Goal: Book appointment/travel/reservation

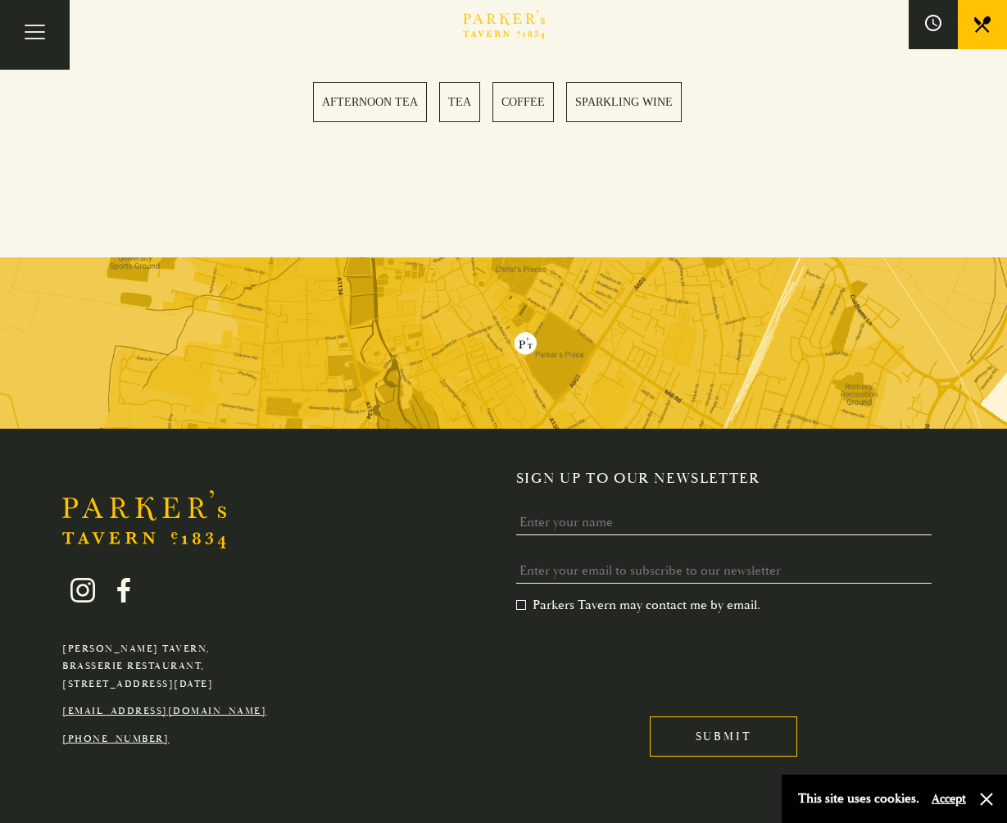
scroll to position [3813, 0]
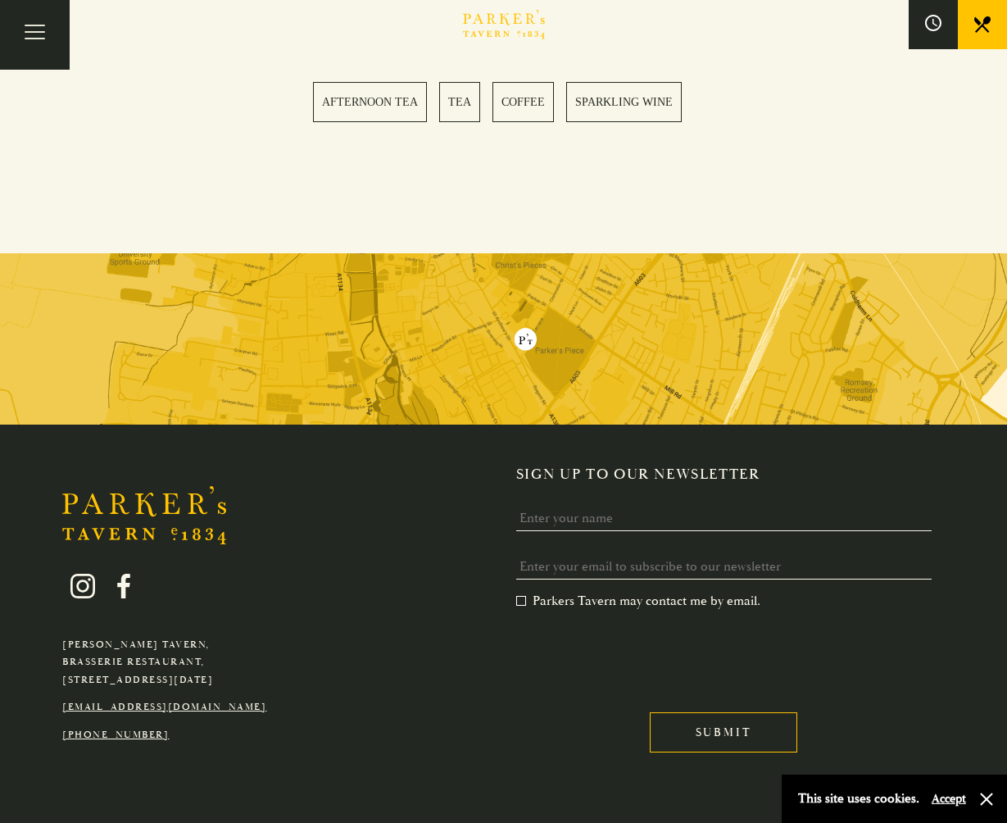
click at [946, 798] on button "Accept" at bounding box center [949, 799] width 34 height 16
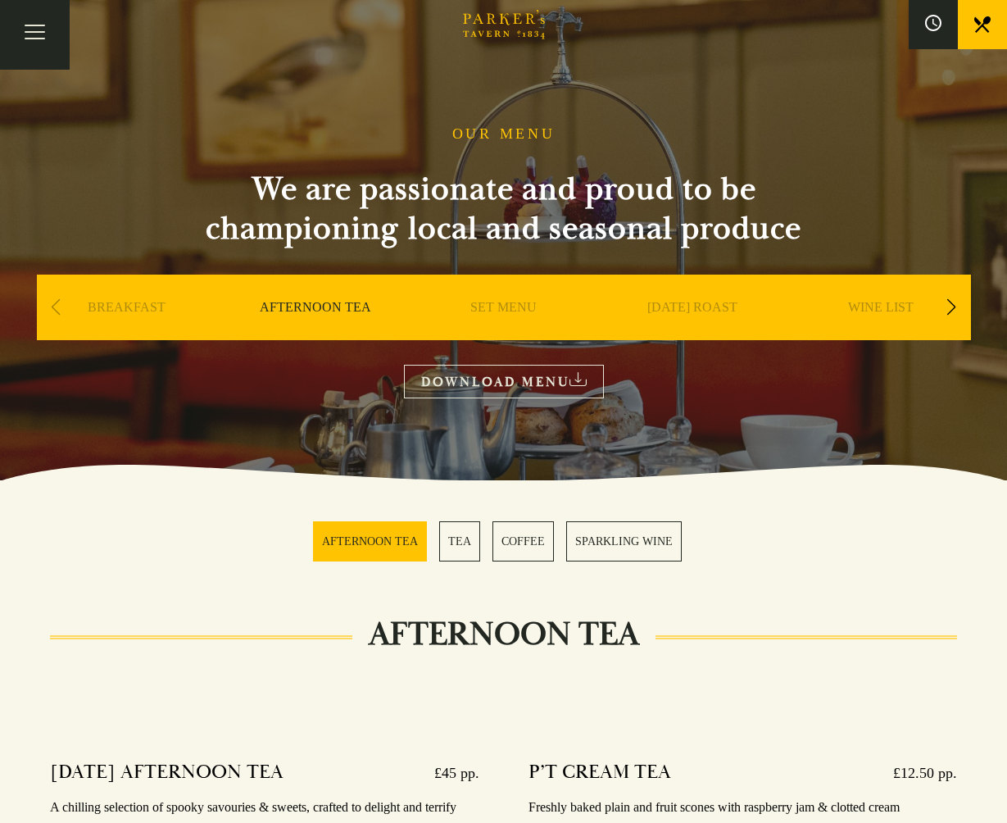
scroll to position [0, 0]
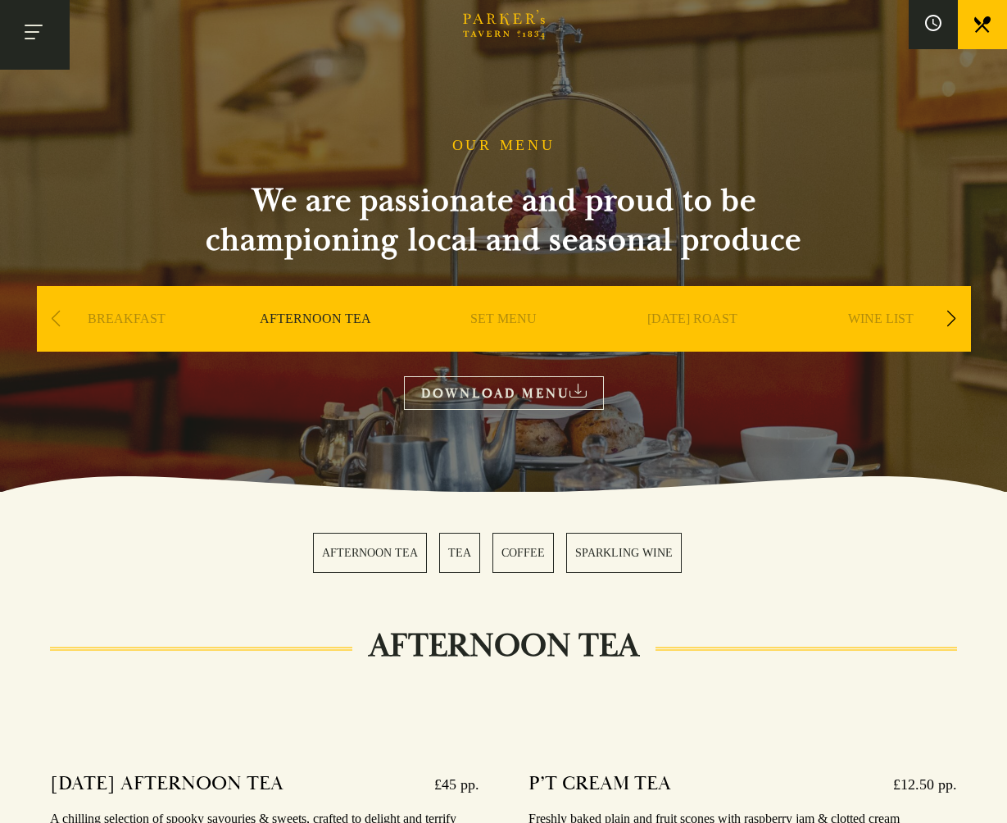
click at [39, 37] on button "Toggle navigation" at bounding box center [35, 35] width 70 height 70
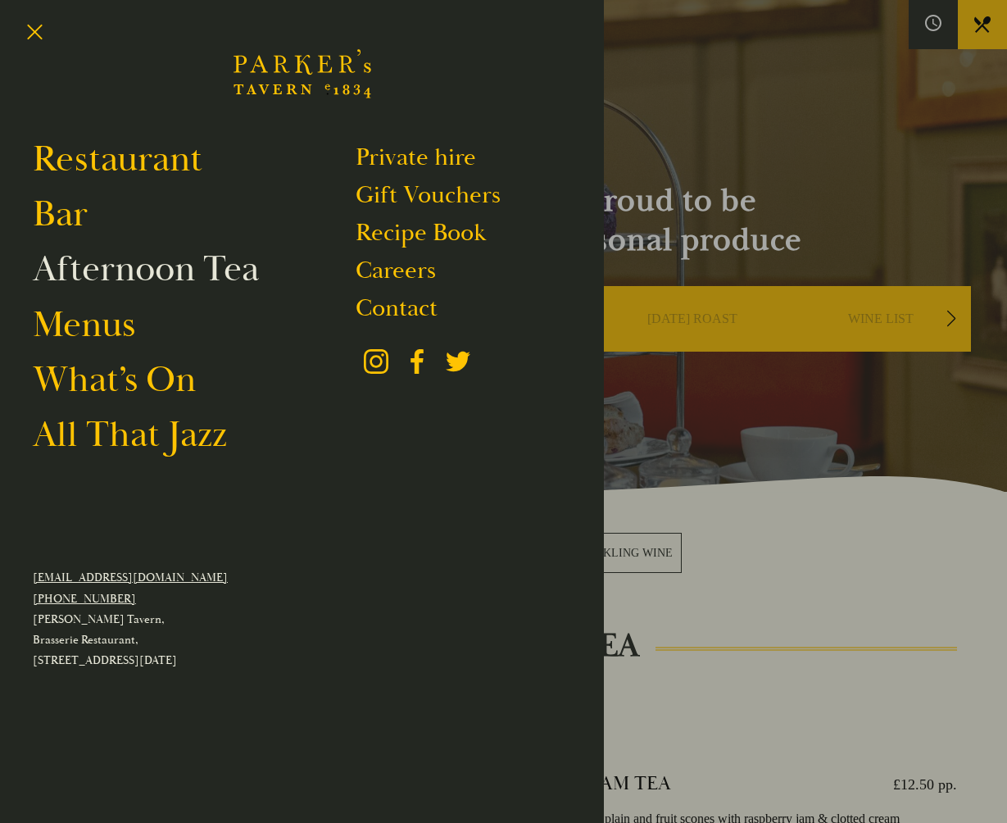
click at [78, 271] on link "Afternoon Tea" at bounding box center [146, 269] width 226 height 46
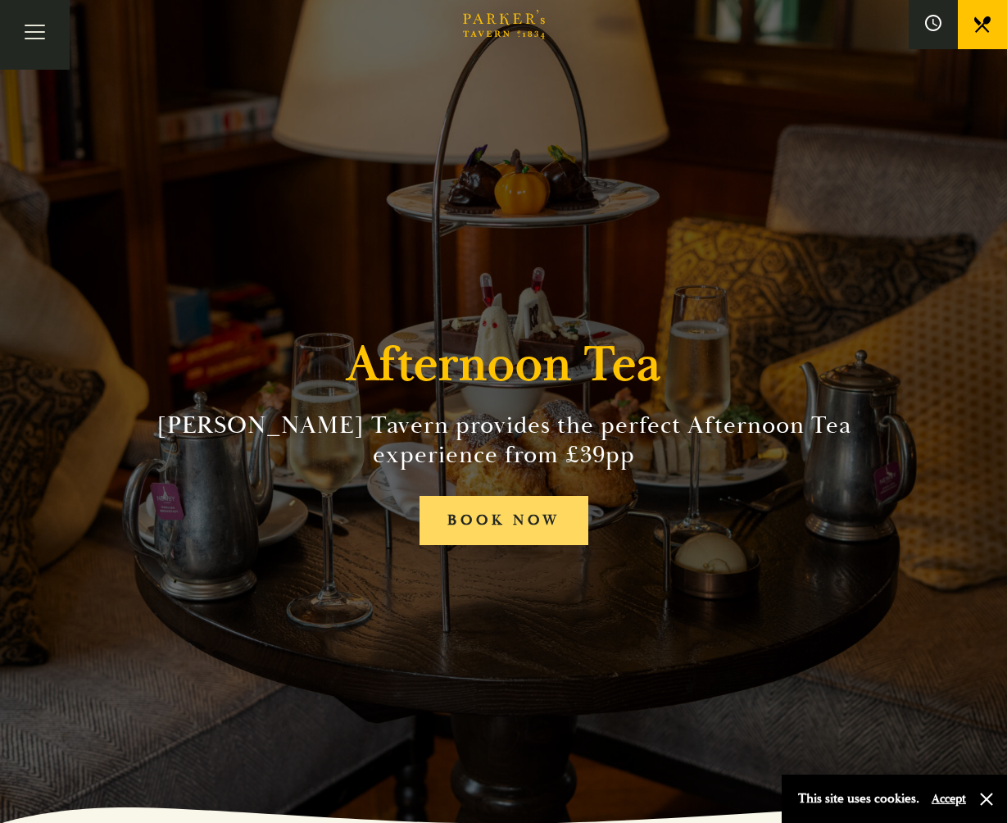
click at [479, 516] on link "BOOK NOW" at bounding box center [504, 521] width 169 height 50
